Goal: Information Seeking & Learning: Learn about a topic

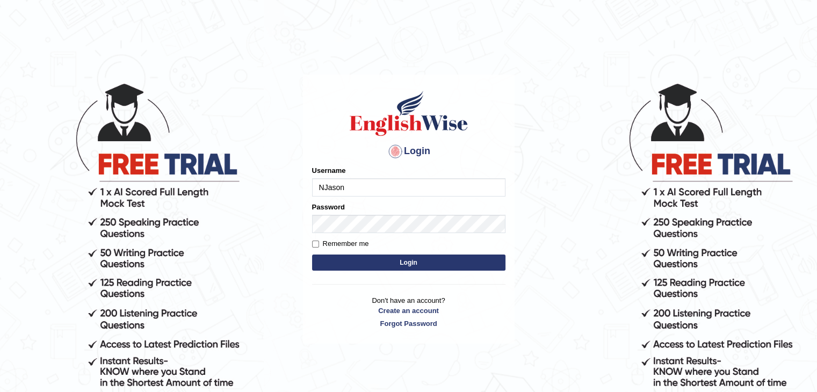
type input "NJason"
click at [463, 267] on button "Login" at bounding box center [408, 263] width 193 height 16
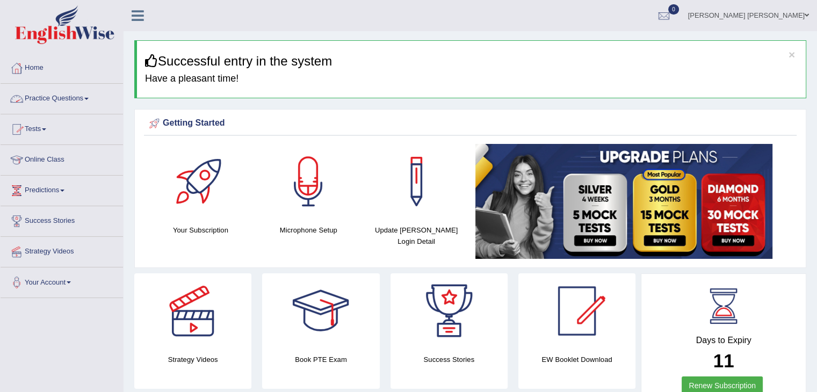
click at [67, 98] on link "Practice Questions" at bounding box center [62, 97] width 122 height 27
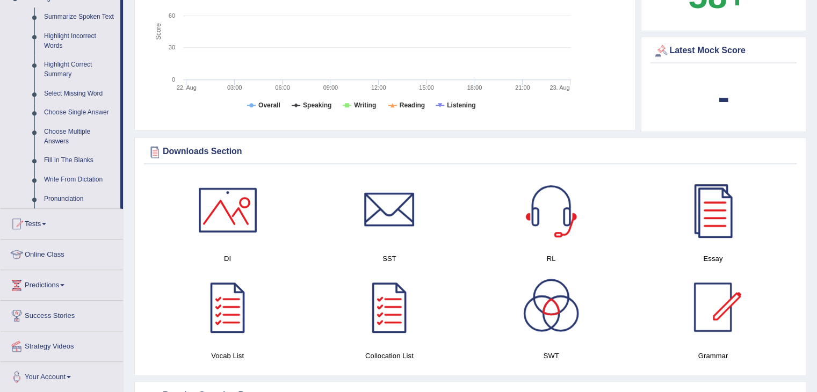
scroll to position [591, 0]
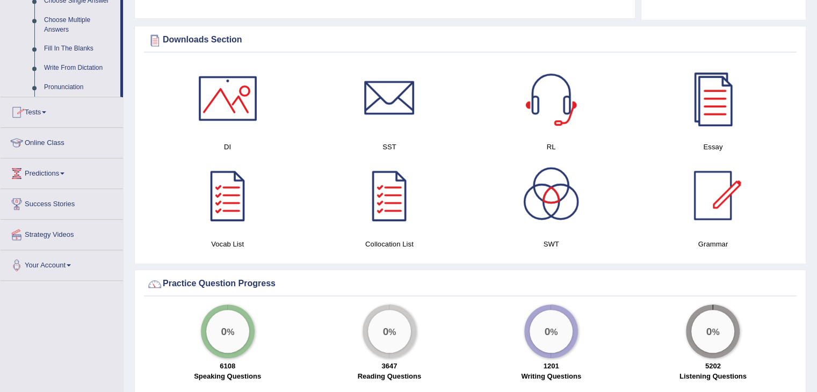
click at [46, 140] on link "Online Class" at bounding box center [62, 141] width 122 height 27
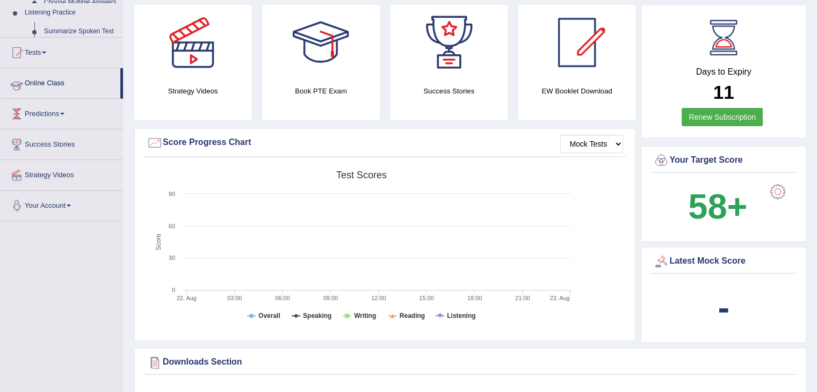
scroll to position [133, 0]
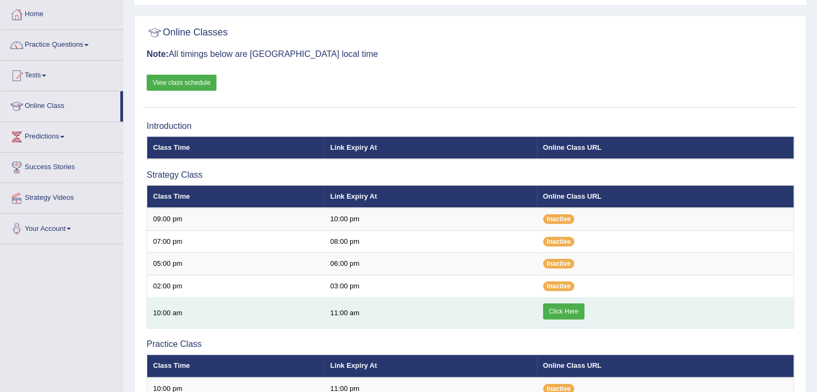
click at [562, 307] on link "Click Here" at bounding box center [563, 312] width 41 height 16
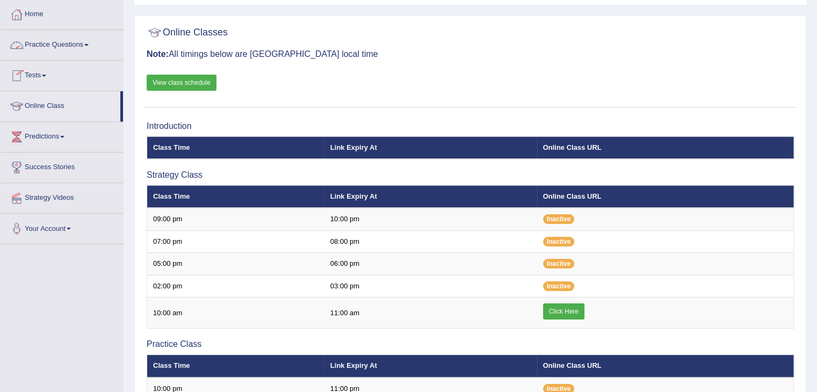
click at [75, 43] on link "Practice Questions" at bounding box center [62, 43] width 122 height 27
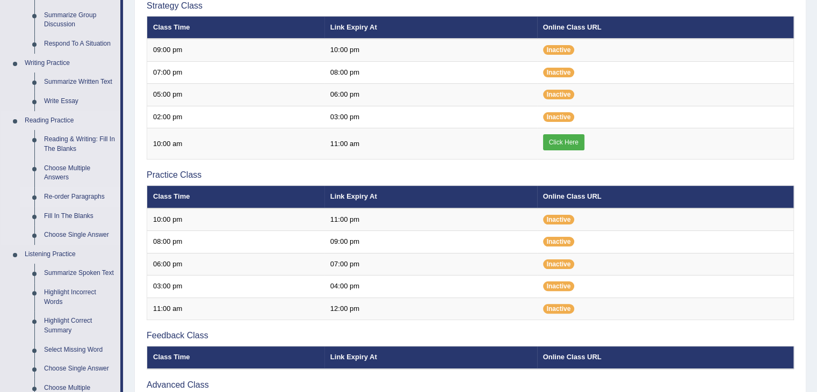
scroll to position [215, 0]
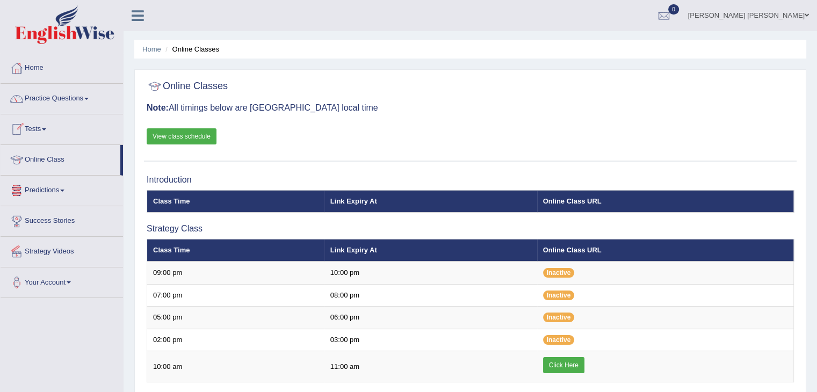
click at [46, 128] on span at bounding box center [44, 129] width 4 height 2
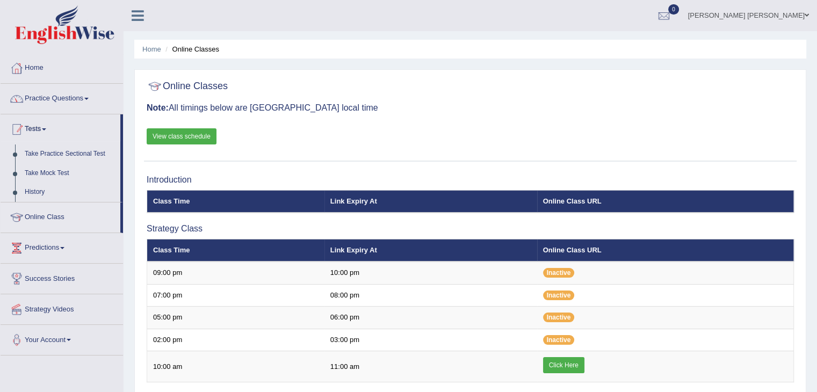
click at [59, 99] on link "Practice Questions" at bounding box center [62, 97] width 122 height 27
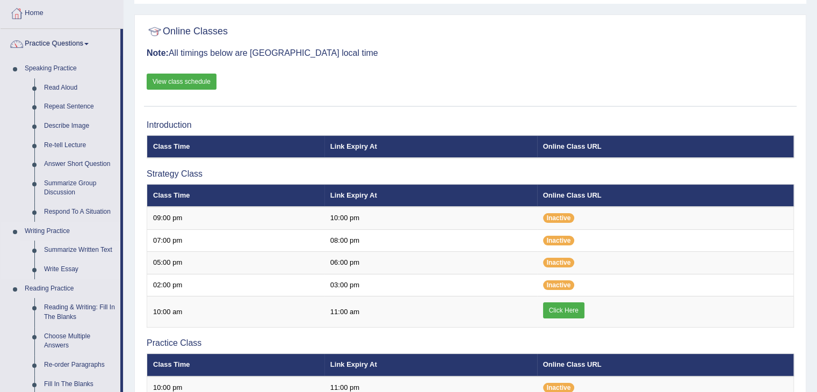
scroll to position [54, 0]
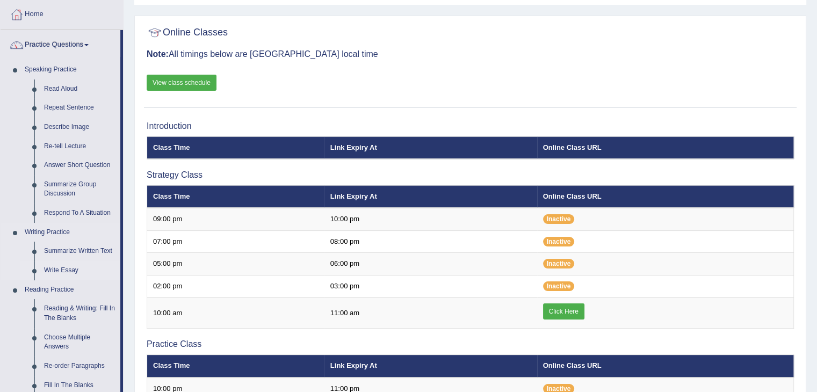
click at [59, 271] on link "Write Essay" at bounding box center [79, 270] width 81 height 19
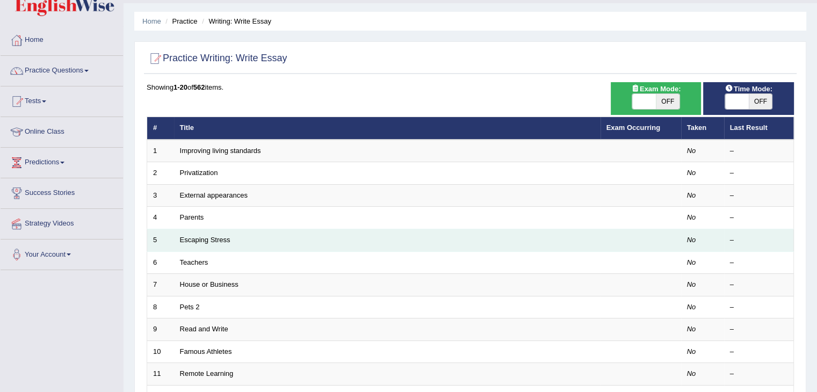
scroll to position [107, 0]
